Goal: Information Seeking & Learning: Learn about a topic

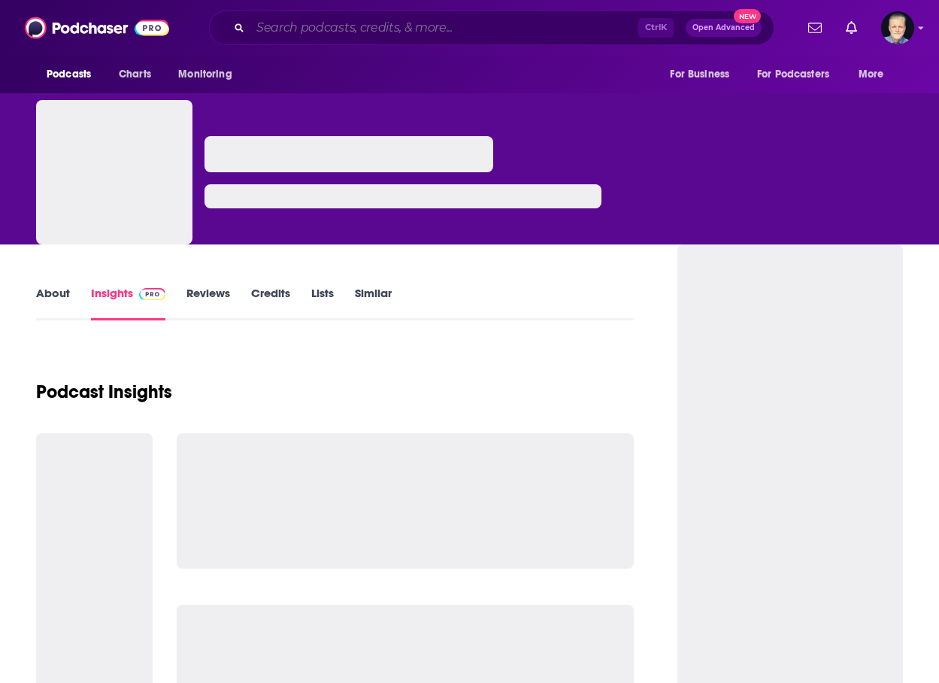
click at [320, 23] on input "Search podcasts, credits, & more..." at bounding box center [444, 28] width 388 height 24
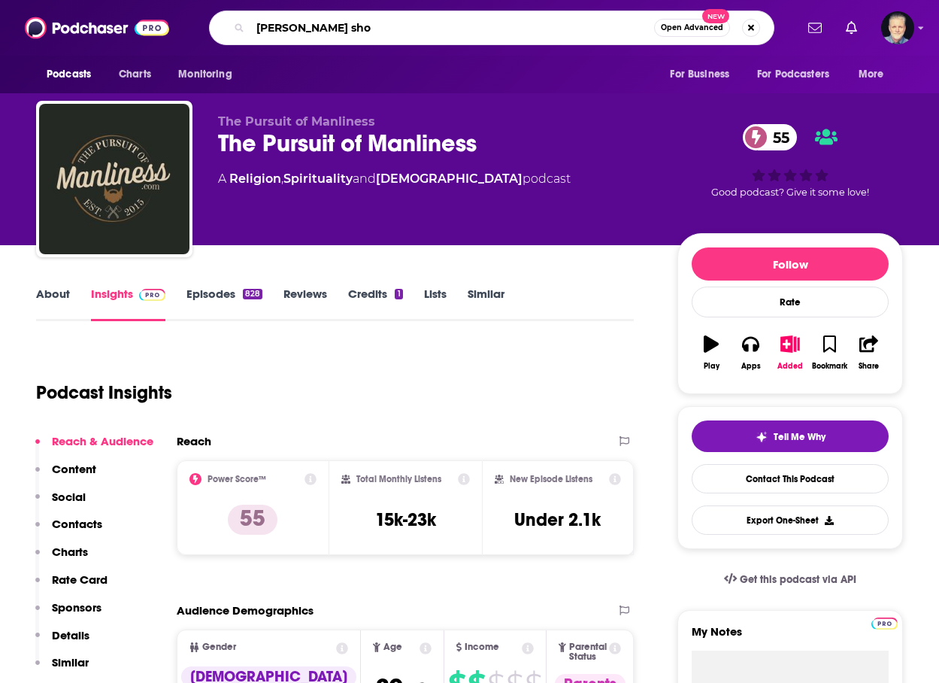
type input "[PERSON_NAME] show"
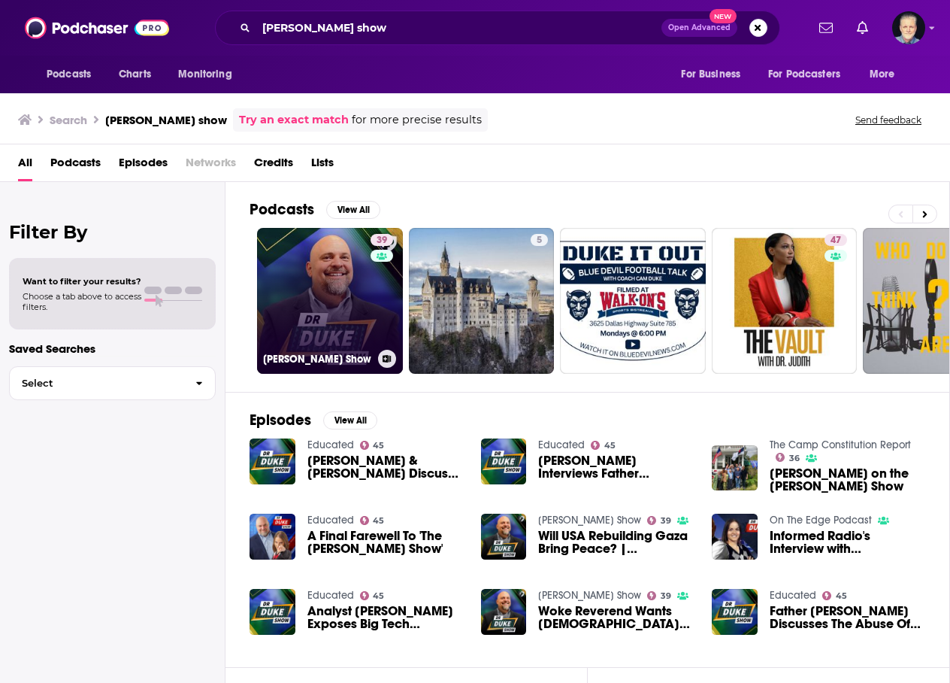
click at [354, 289] on link "39 [PERSON_NAME] Show" at bounding box center [330, 301] width 146 height 146
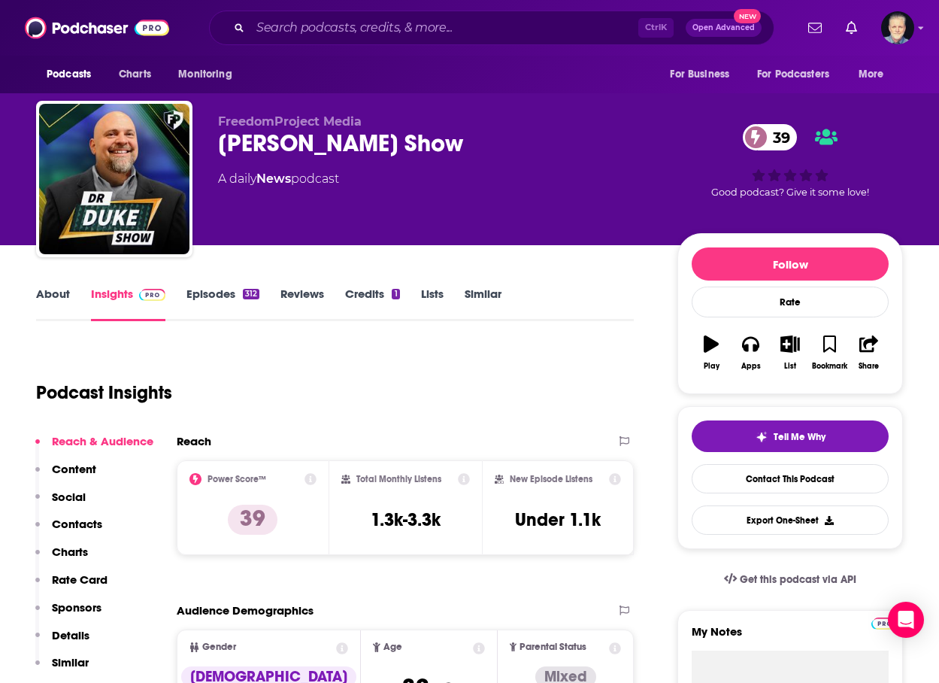
click at [205, 290] on link "Episodes 312" at bounding box center [222, 303] width 73 height 35
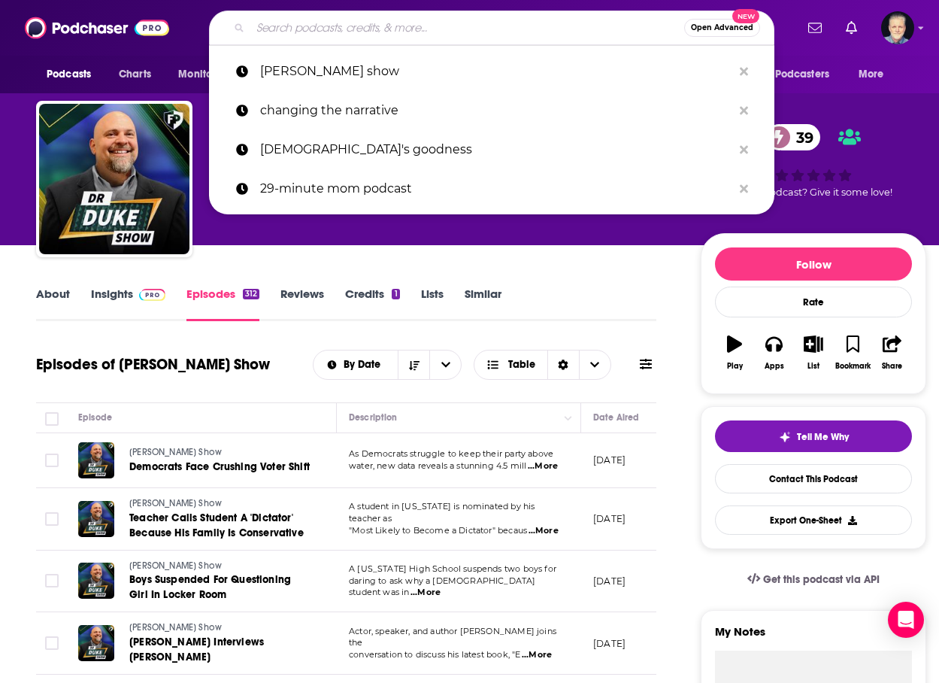
click at [393, 27] on input "Search podcasts, credits, & more..." at bounding box center [467, 28] width 434 height 24
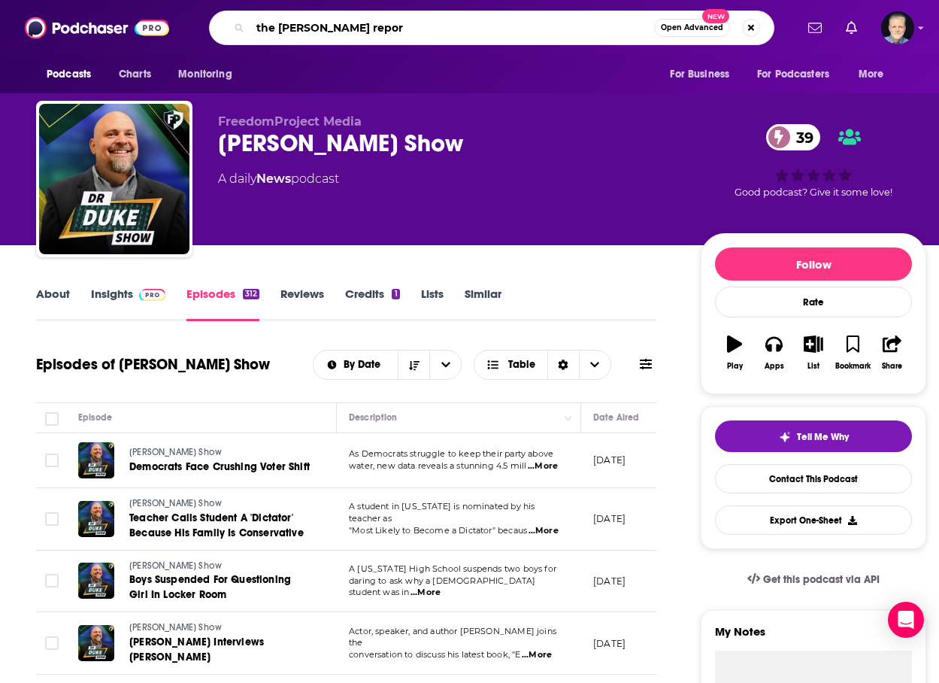
type input "the [PERSON_NAME] report"
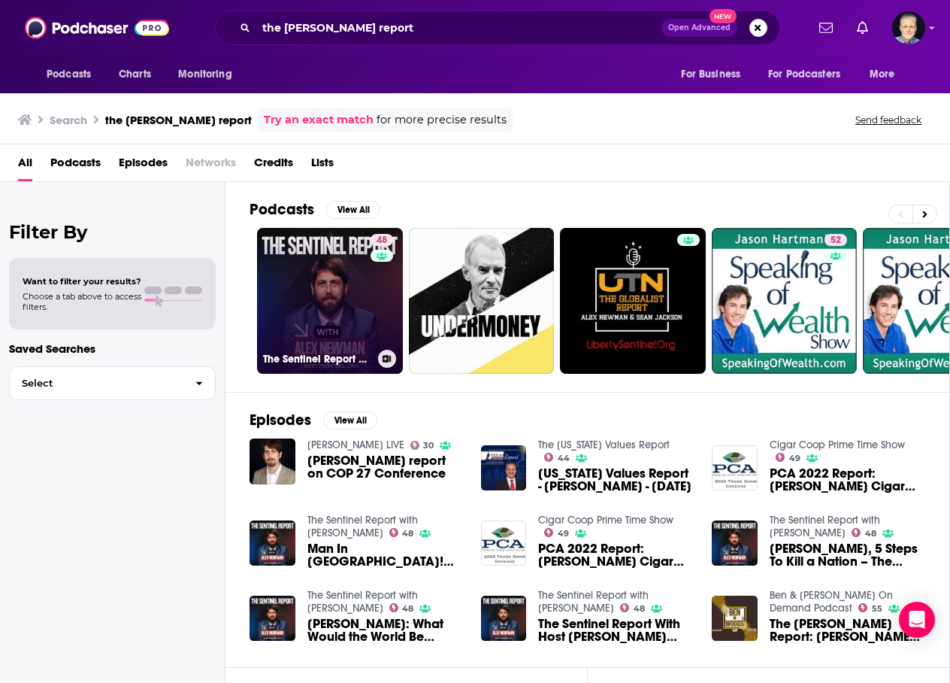
click at [350, 276] on link "48 The Sentinel Report with [PERSON_NAME]" at bounding box center [330, 301] width 146 height 146
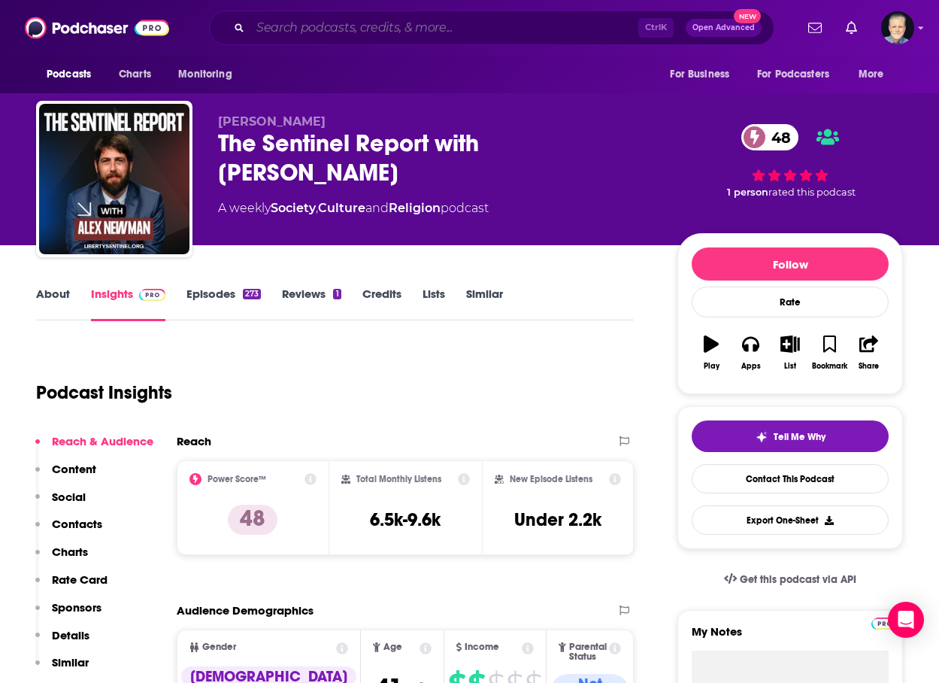
click at [484, 26] on input "Search podcasts, credits, & more..." at bounding box center [444, 28] width 388 height 24
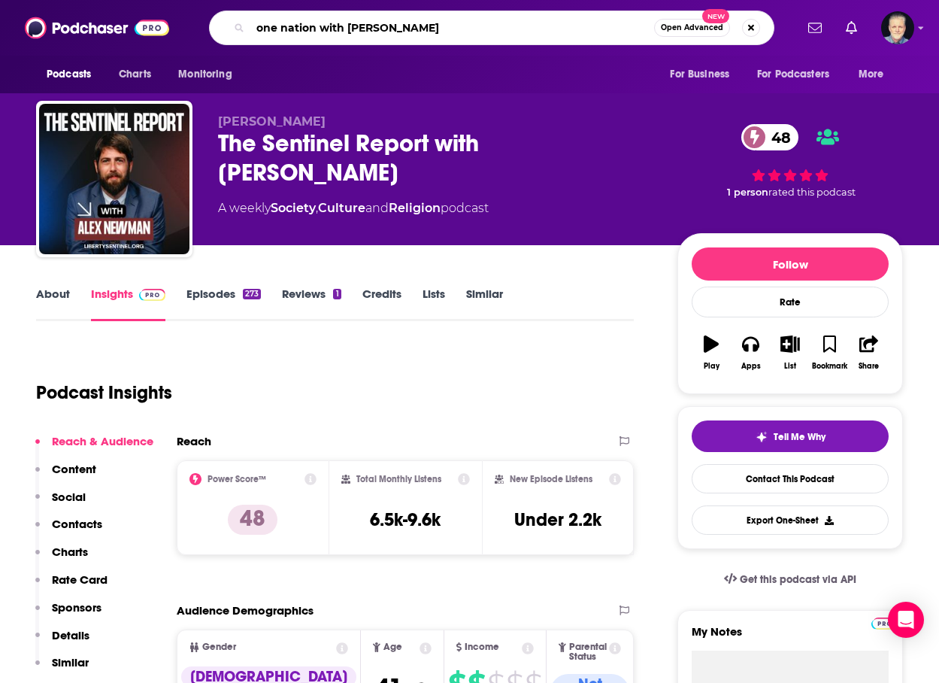
type input "one nation with [PERSON_NAME]"
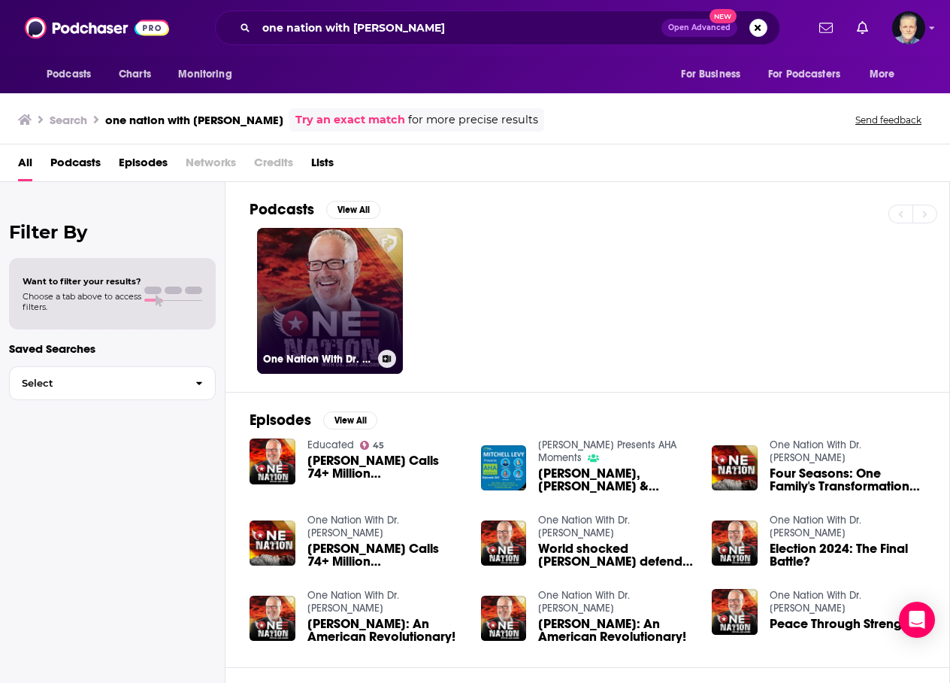
click at [359, 282] on link "One Nation With Dr. [PERSON_NAME]" at bounding box center [330, 301] width 146 height 146
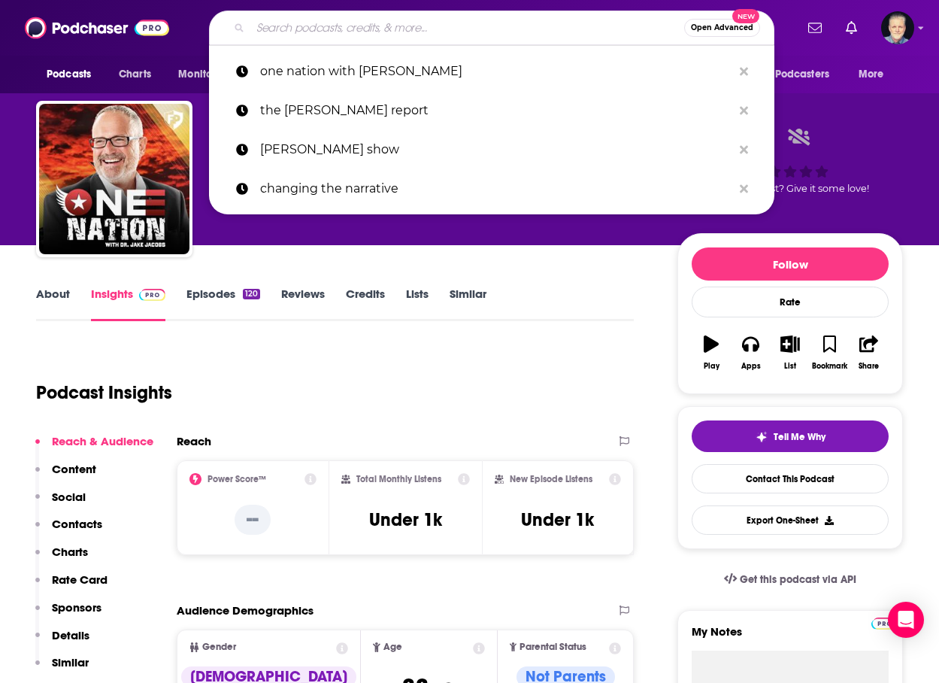
click at [364, 30] on input "Search podcasts, credits, & more..." at bounding box center [467, 28] width 434 height 24
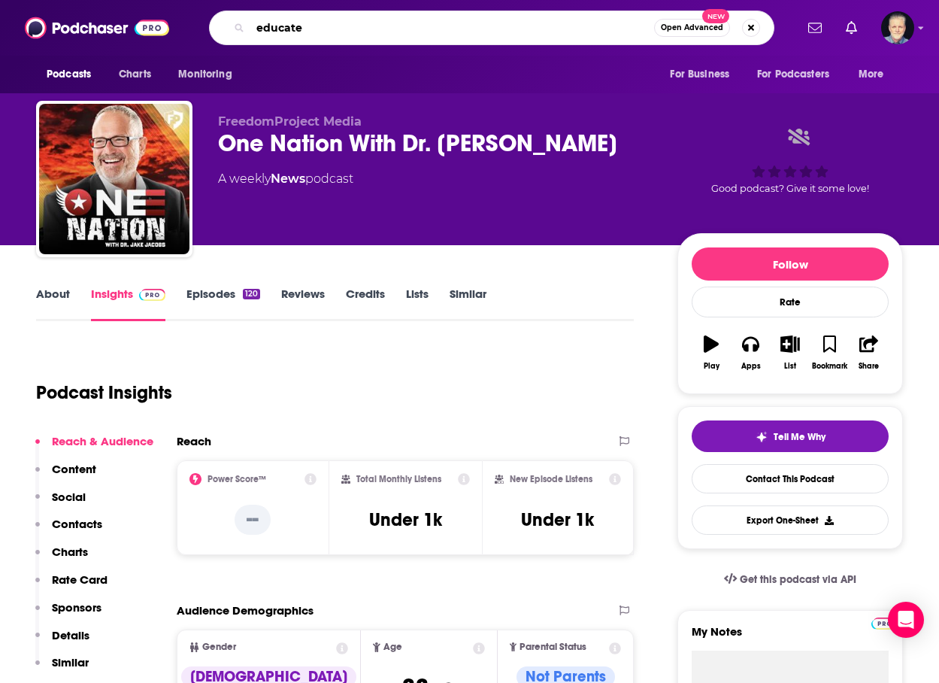
type input "educated"
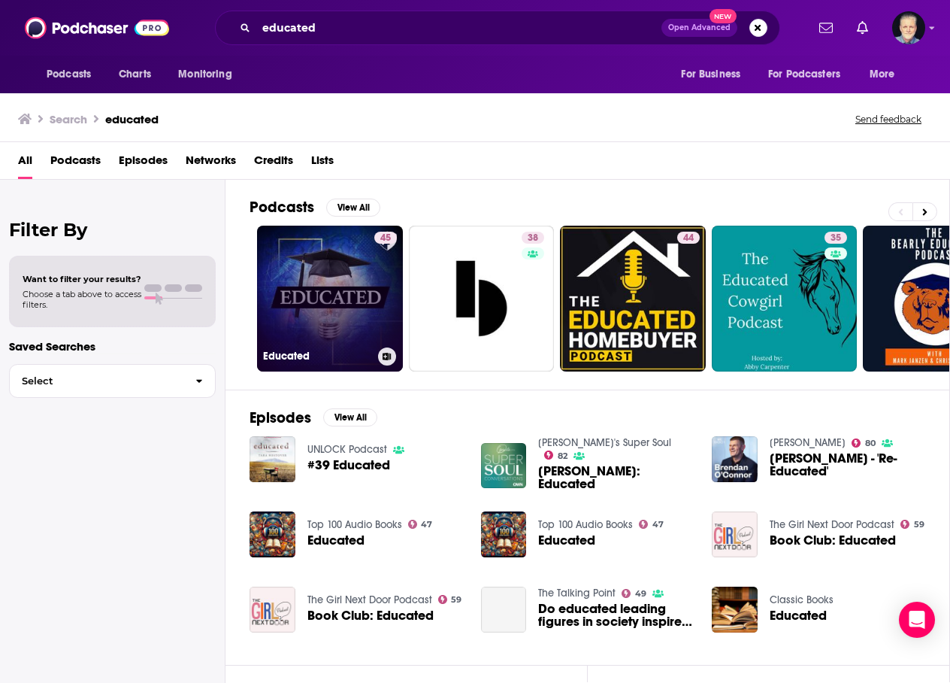
click at [337, 263] on link "45 Educated" at bounding box center [330, 299] width 146 height 146
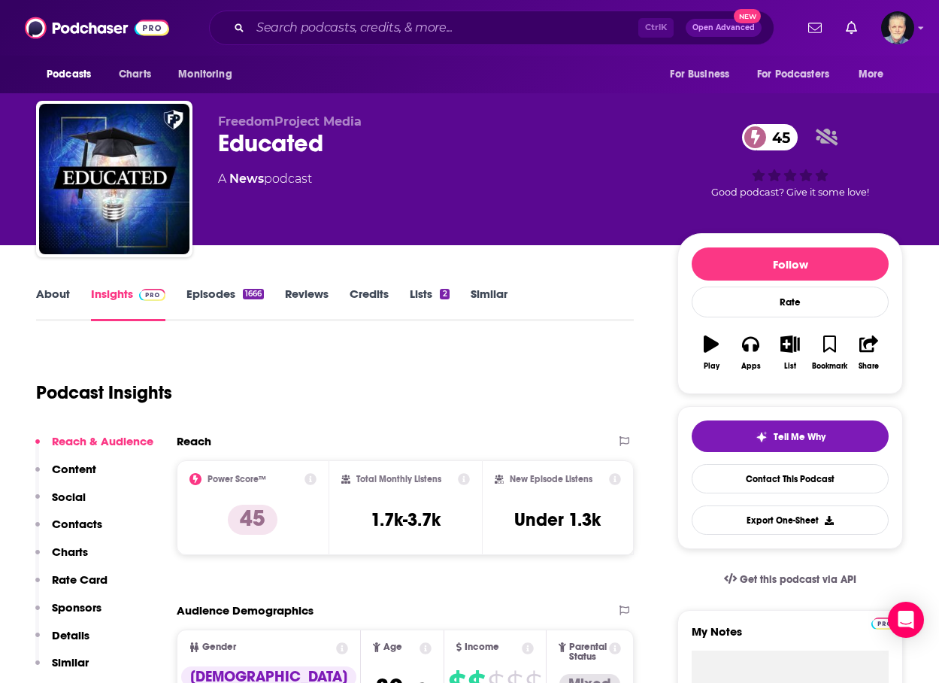
click at [557, 310] on div "About Insights Episodes 1666 Reviews Credits Lists 2 Similar" at bounding box center [335, 302] width 598 height 37
